Goal: Information Seeking & Learning: Find specific page/section

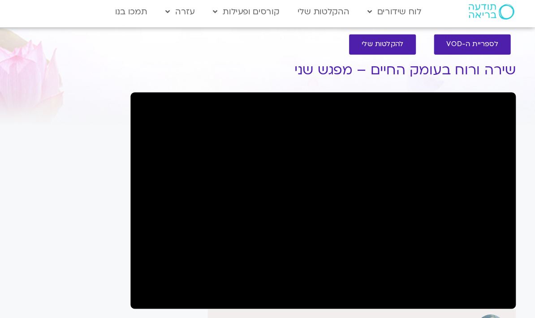
scroll to position [2, 0]
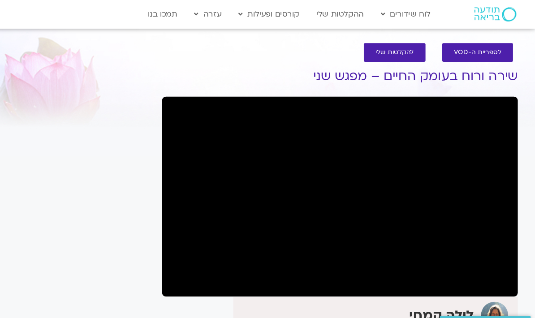
click at [374, 44] on link "להקלטות שלי" at bounding box center [403, 48] width 58 height 17
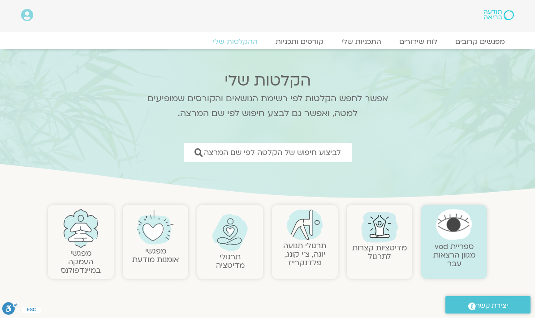
click at [210, 154] on span "לביצוע חיפוש של הקלטה לפי שם המרצה" at bounding box center [272, 152] width 137 height 9
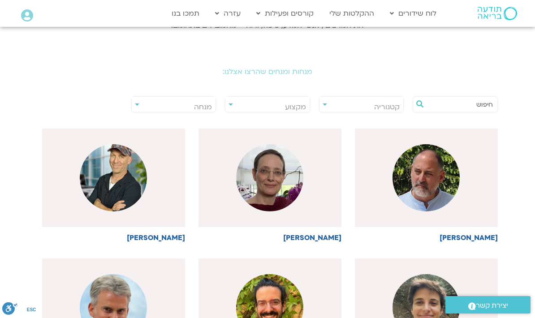
scroll to position [153, 0]
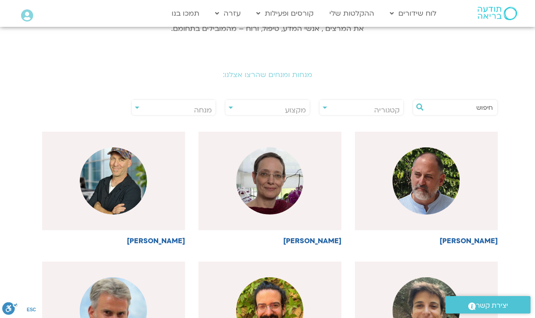
click at [469, 104] on input "text" at bounding box center [459, 107] width 66 height 15
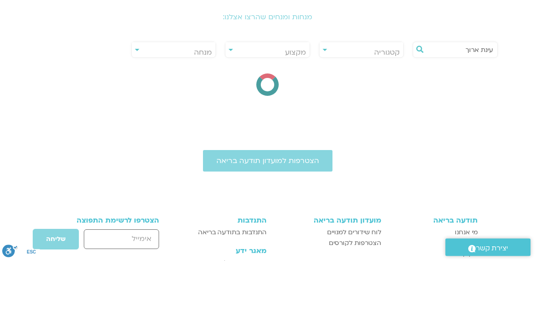
type input "עינת ארוך"
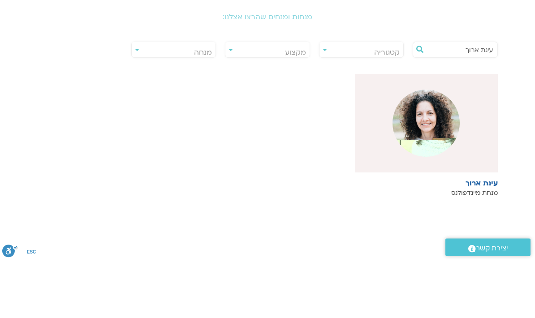
click at [457, 132] on div at bounding box center [426, 181] width 143 height 99
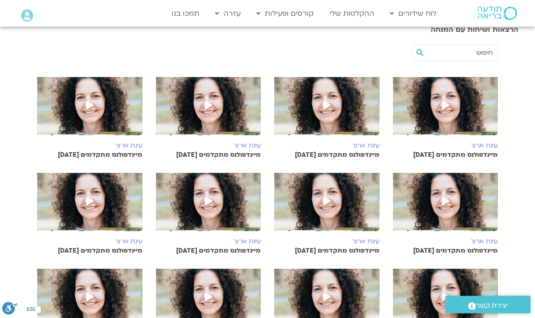
scroll to position [159, 0]
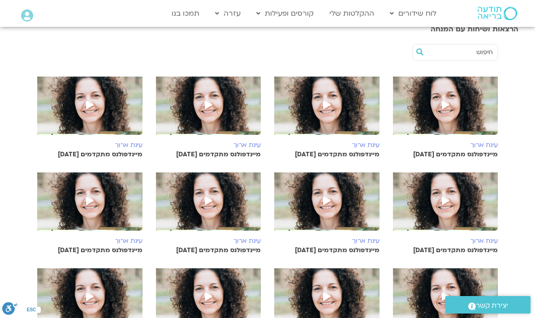
click at [482, 120] on img at bounding box center [445, 110] width 105 height 67
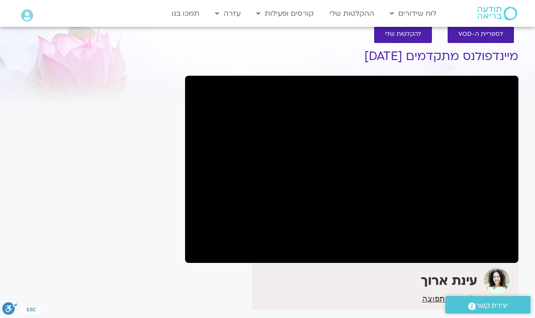
scroll to position [18, 0]
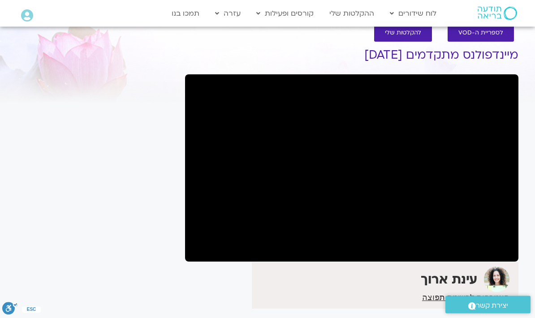
click at [20, 180] on div "It seems we can't find what you're looking for. It seems we can't find what you…" at bounding box center [96, 206] width 168 height 344
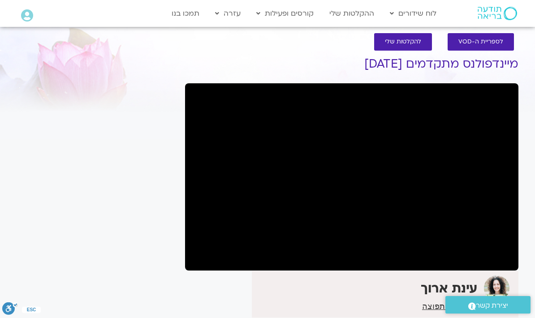
scroll to position [9, 0]
